Goal: Information Seeking & Learning: Learn about a topic

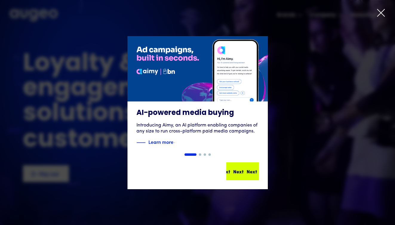
click at [246, 168] on div "Next" at bounding box center [251, 171] width 10 height 7
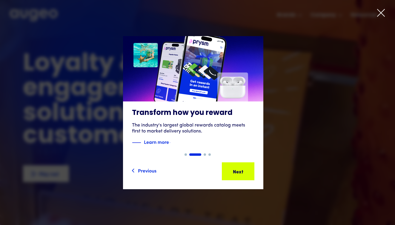
click at [384, 8] on div at bounding box center [197, 112] width 395 height 225
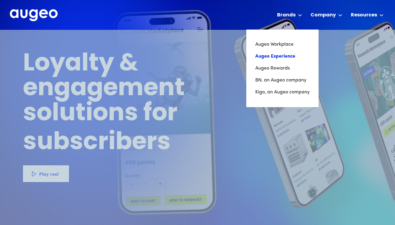
click at [285, 55] on link "Augeo Experience" at bounding box center [282, 56] width 54 height 12
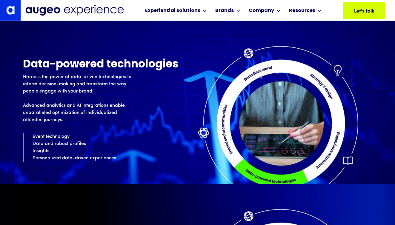
scroll to position [1929, 0]
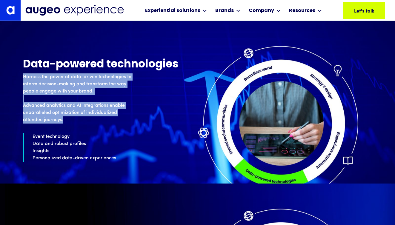
drag, startPoint x: 24, startPoint y: 76, endPoint x: 137, endPoint y: 118, distance: 120.3
click at [137, 118] on p "Harness the power of data-driven technologies to inform decision-making and tra…" at bounding box center [80, 98] width 115 height 50
copy p "Harness the power of data-driven technologies to inform decision-making and tra…"
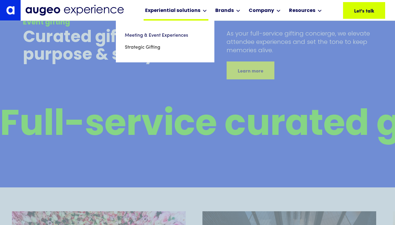
click at [205, 11] on icon at bounding box center [204, 11] width 3 height 2
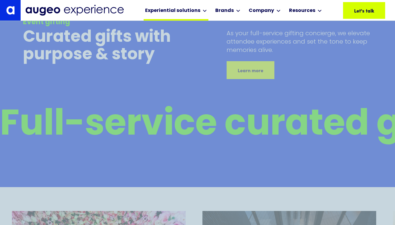
scroll to position [2724, 0]
click at [205, 11] on icon at bounding box center [204, 11] width 3 height 2
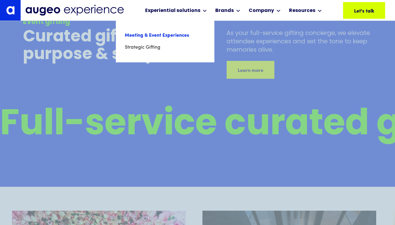
click at [163, 36] on link "Meeting & Event Experiences" at bounding box center [165, 36] width 81 height 12
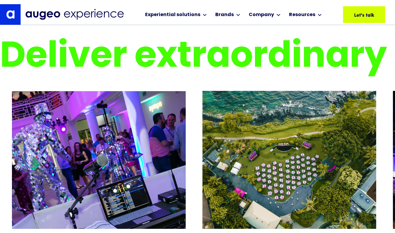
scroll to position [1078, 0]
